Goal: Information Seeking & Learning: Learn about a topic

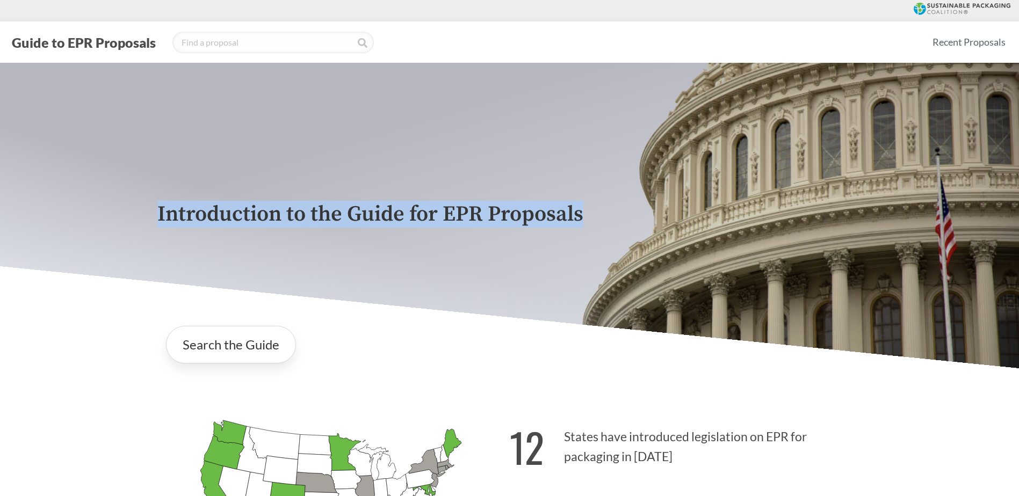
drag, startPoint x: 584, startPoint y: 226, endPoint x: 15, endPoint y: 212, distance: 569.4
click at [15, 212] on div "Introduction to the Guide for EPR Proposals" at bounding box center [509, 216] width 1019 height 306
drag, startPoint x: 15, startPoint y: 212, endPoint x: 46, endPoint y: 222, distance: 32.8
click at [46, 222] on div "Introduction to the Guide for EPR Proposals" at bounding box center [509, 216] width 1019 height 306
drag, startPoint x: 137, startPoint y: 224, endPoint x: 657, endPoint y: 228, distance: 519.9
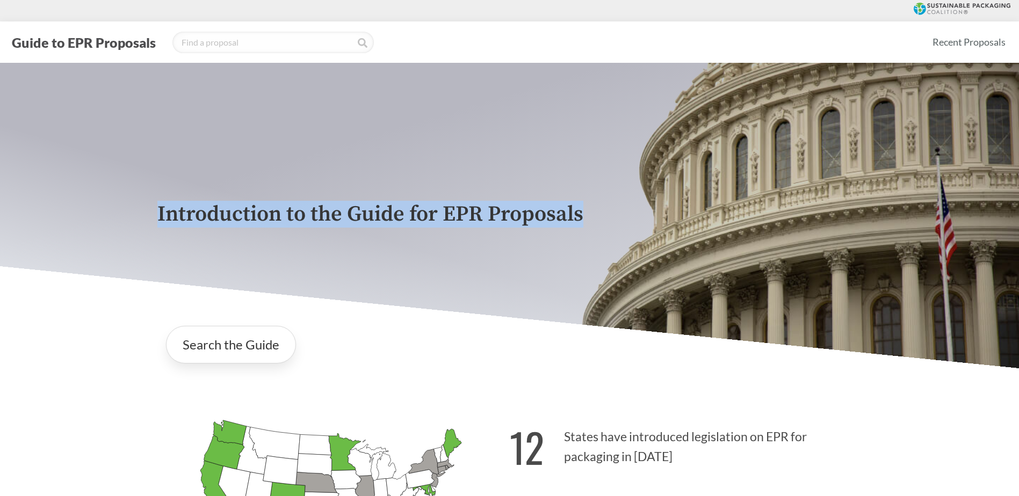
click at [657, 228] on div "Introduction to the Guide for EPR Proposals" at bounding box center [509, 216] width 1019 height 306
drag, startPoint x: 657, startPoint y: 228, endPoint x: 619, endPoint y: 216, distance: 39.8
click at [626, 219] on p "Introduction to the Guide for EPR Proposals" at bounding box center [509, 214] width 705 height 24
drag, startPoint x: 613, startPoint y: 216, endPoint x: 105, endPoint y: 214, distance: 508.0
click at [105, 214] on div "Introduction to the Guide for EPR Proposals" at bounding box center [509, 216] width 1019 height 306
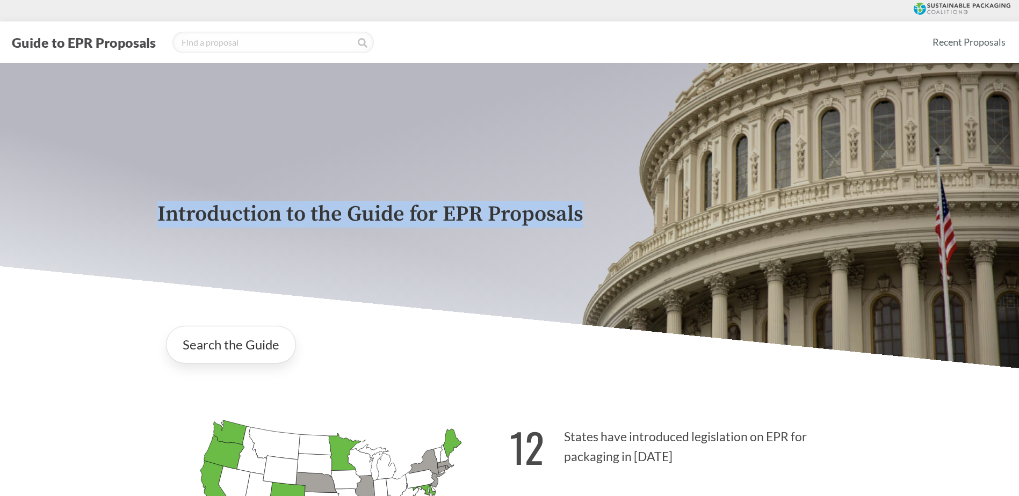
click at [549, 211] on p "Introduction to the Guide for EPR Proposals" at bounding box center [509, 214] width 705 height 24
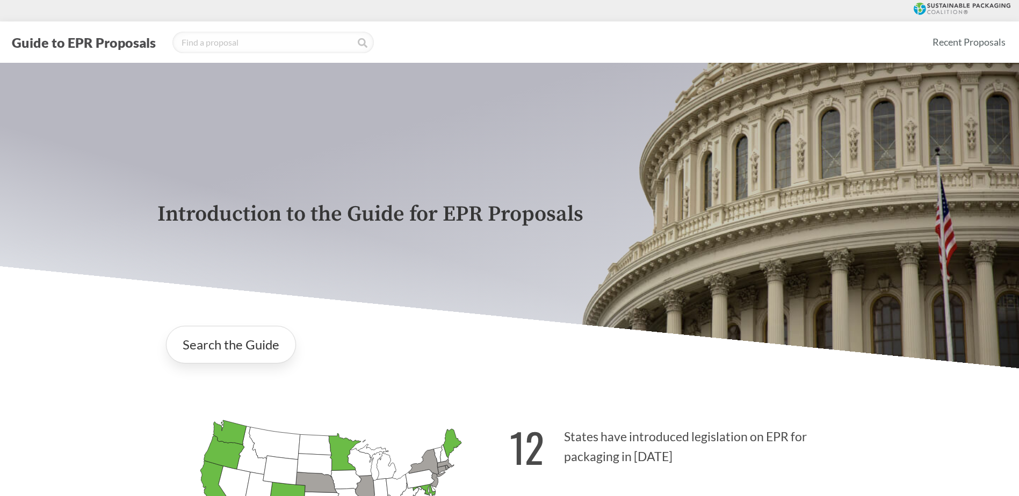
drag, startPoint x: 585, startPoint y: 215, endPoint x: 655, endPoint y: 209, distance: 70.1
click at [655, 209] on p "Introduction to the Guide for EPR Proposals" at bounding box center [509, 214] width 705 height 24
click at [656, 209] on p "Introduction to the Guide for EPR Proposals" at bounding box center [509, 214] width 705 height 24
